Goal: Task Accomplishment & Management: Use online tool/utility

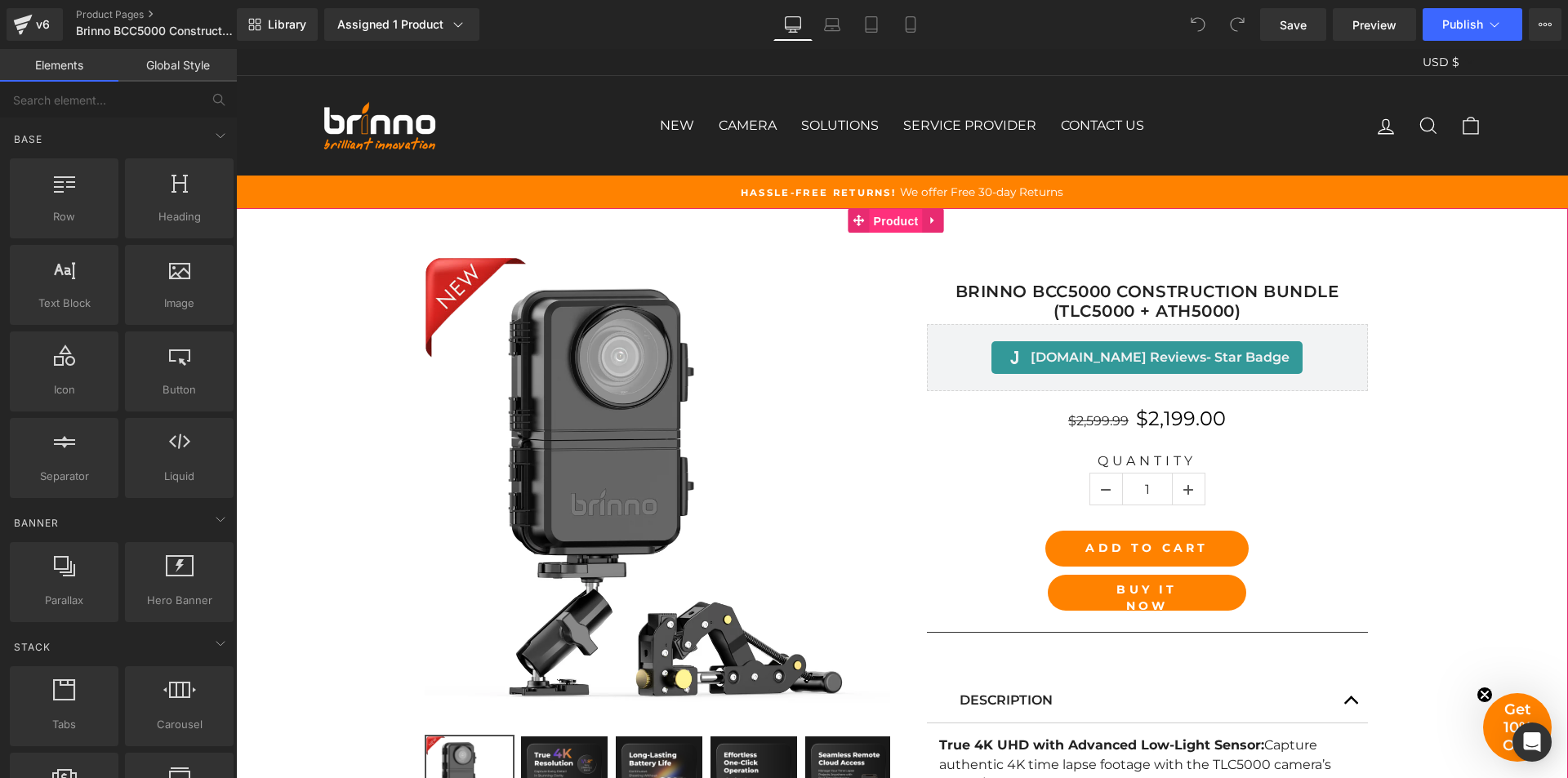
click at [908, 220] on span "Product" at bounding box center [896, 221] width 53 height 24
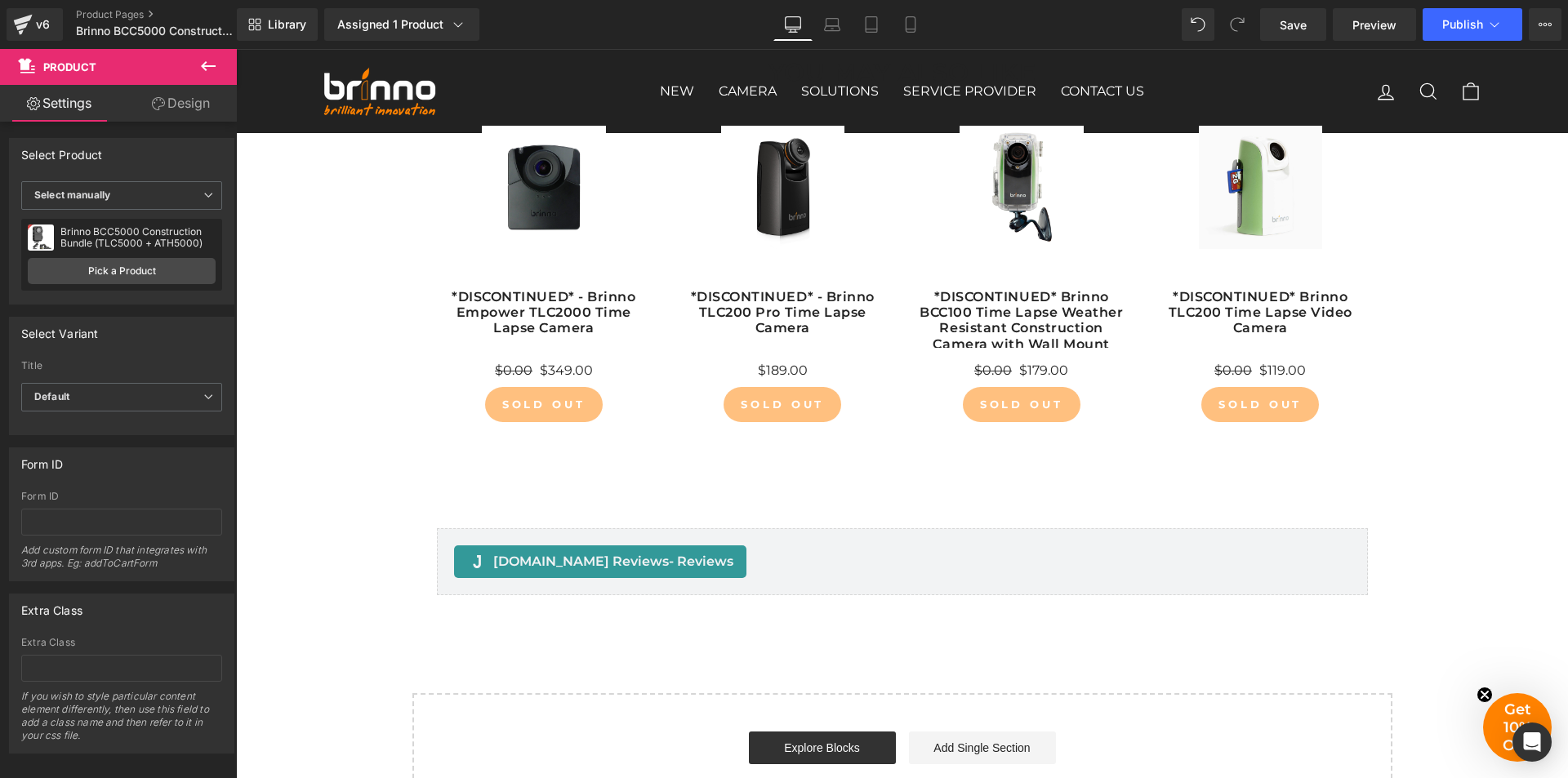
scroll to position [4165, 0]
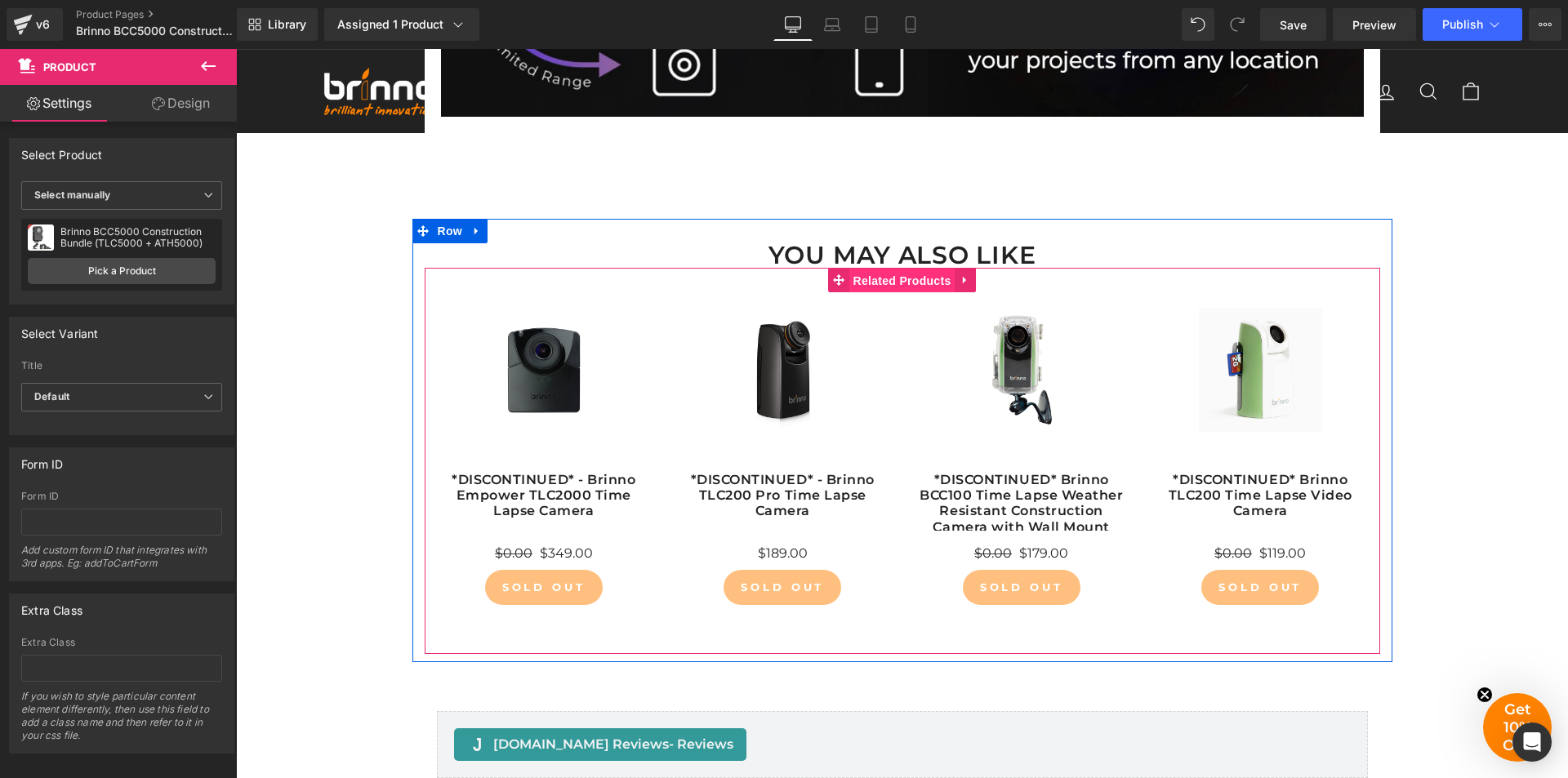
click at [895, 282] on span "Related Products" at bounding box center [902, 281] width 106 height 24
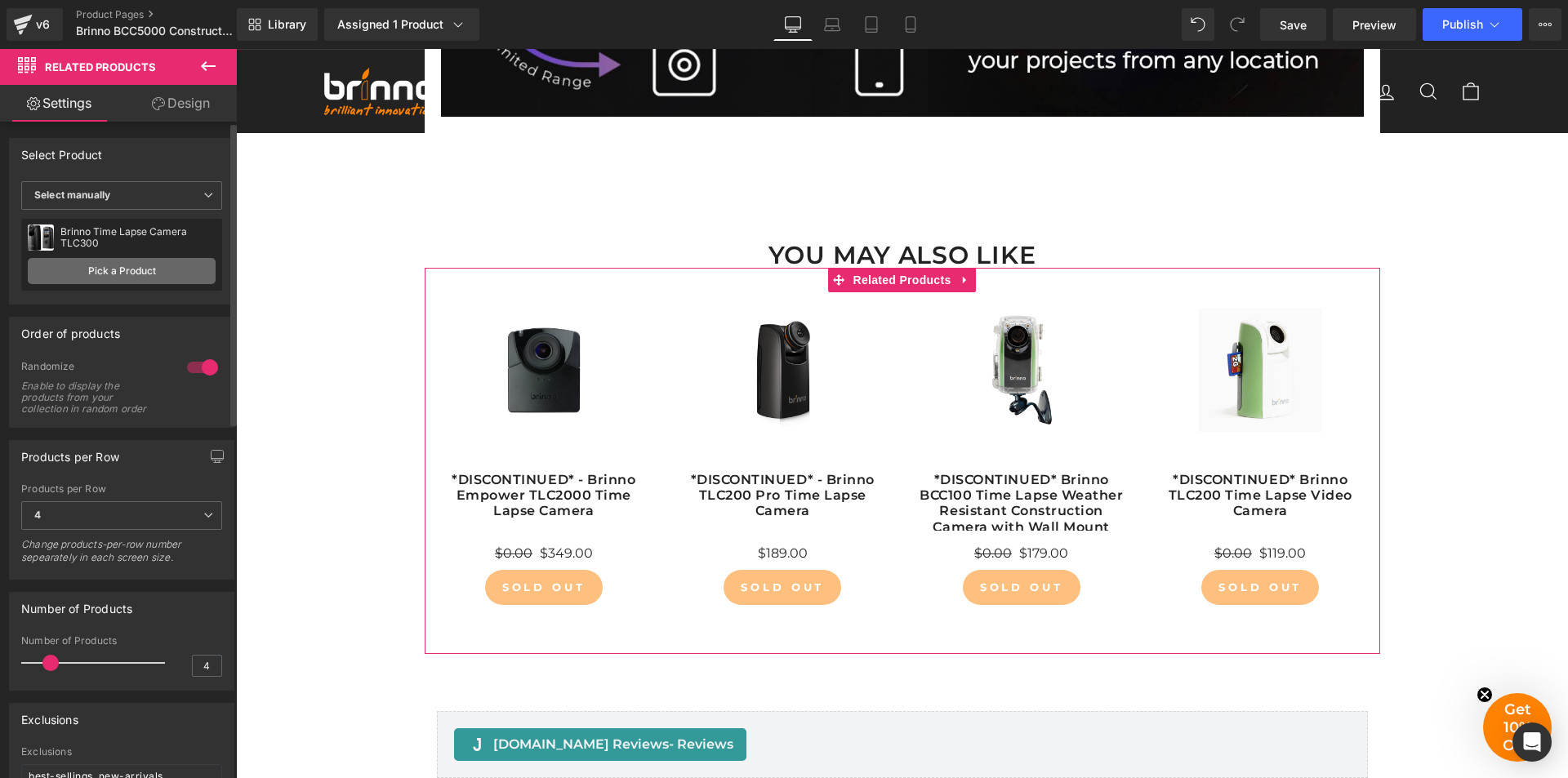
click at [128, 260] on link "Pick a Product" at bounding box center [122, 271] width 188 height 26
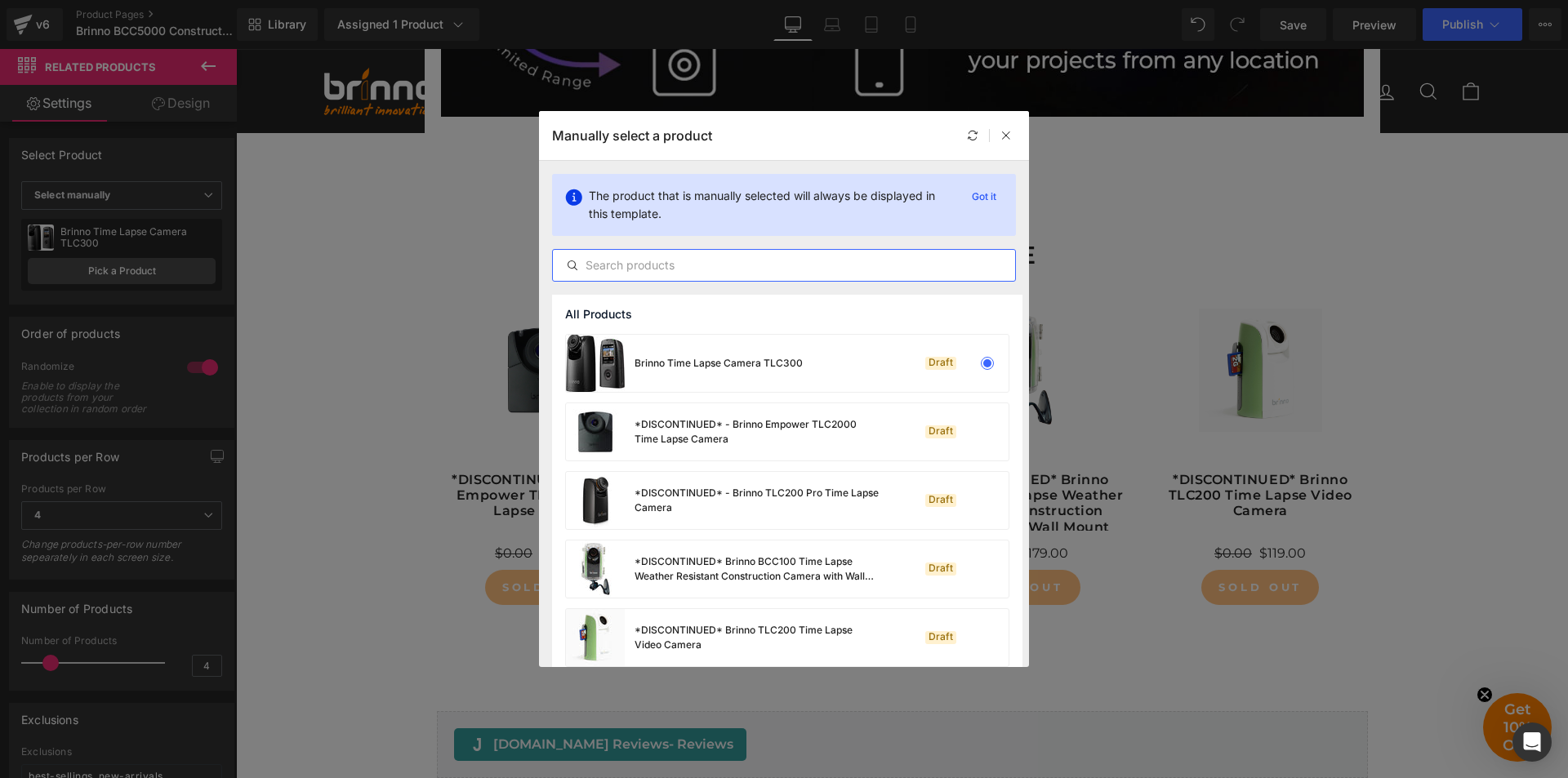
click at [700, 271] on input "text" at bounding box center [784, 265] width 462 height 19
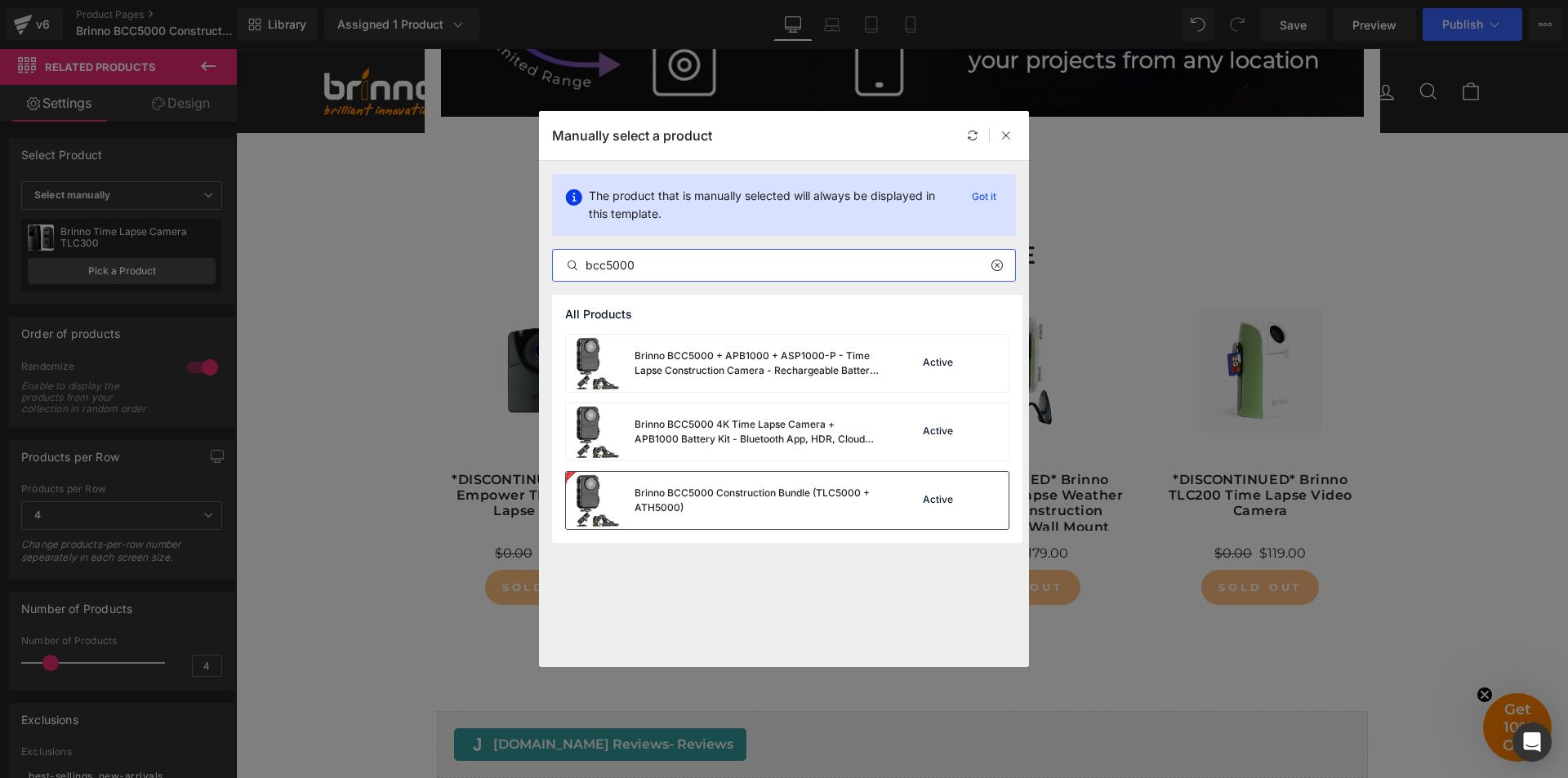
type input "bcc5000"
click at [719, 505] on div "Brinno BCC5000 Construction Bundle (TLC5000 + ATH5000)" at bounding box center [757, 500] width 245 height 29
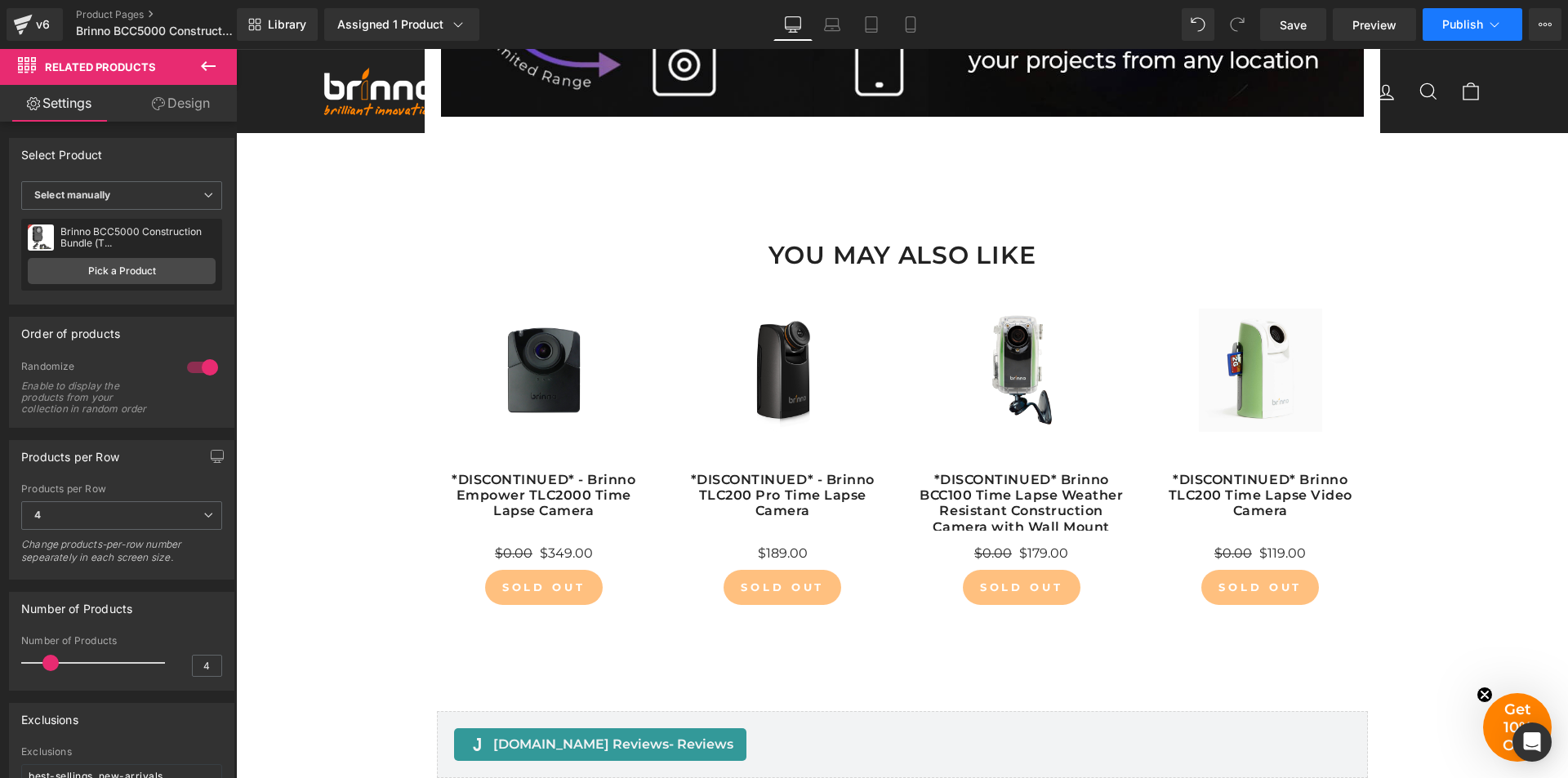
click at [1457, 21] on span "Publish" at bounding box center [1462, 24] width 41 height 13
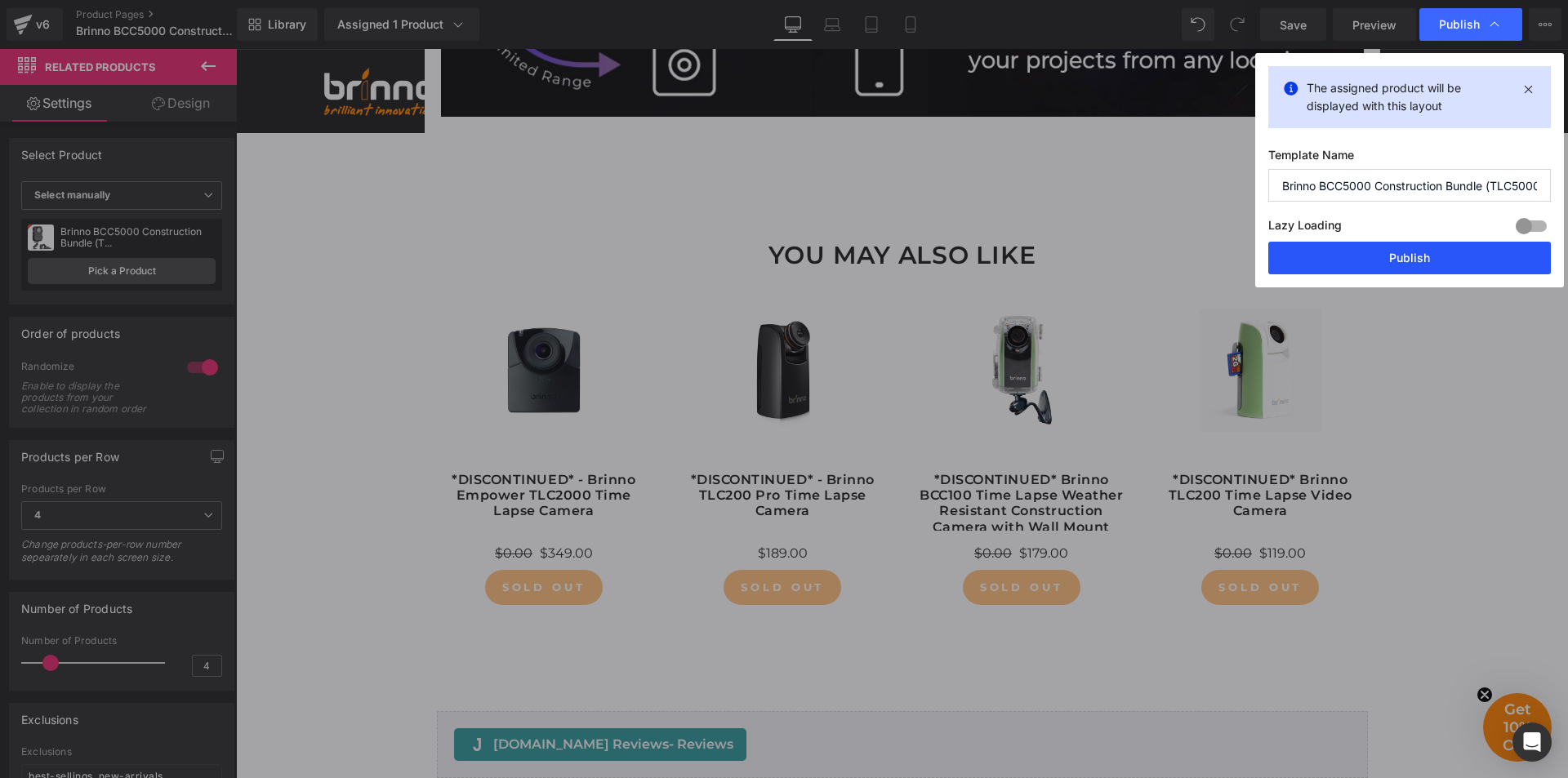
click at [1371, 256] on button "Publish" at bounding box center [1409, 258] width 282 height 33
